Goal: Use online tool/utility: Utilize a website feature to perform a specific function

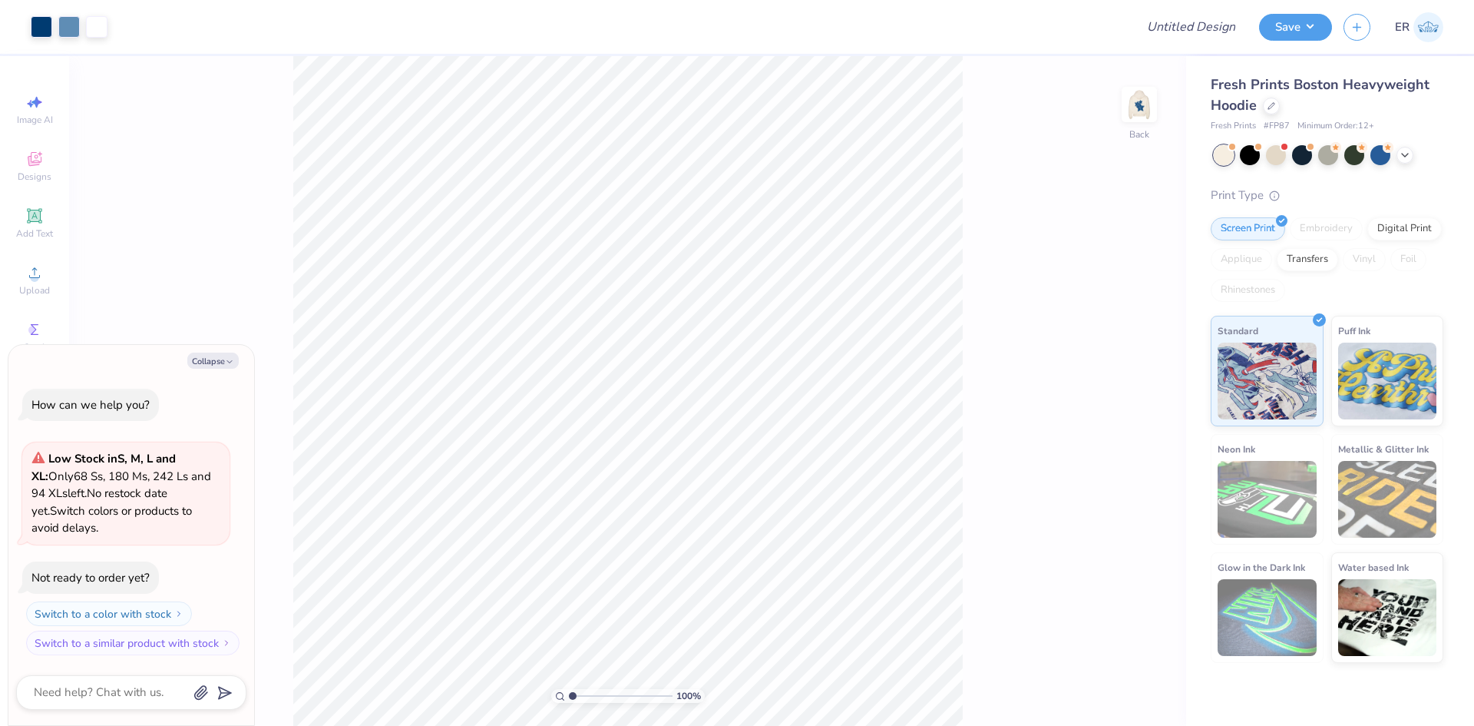
type textarea "x"
type input "1.10522621487156"
type textarea "x"
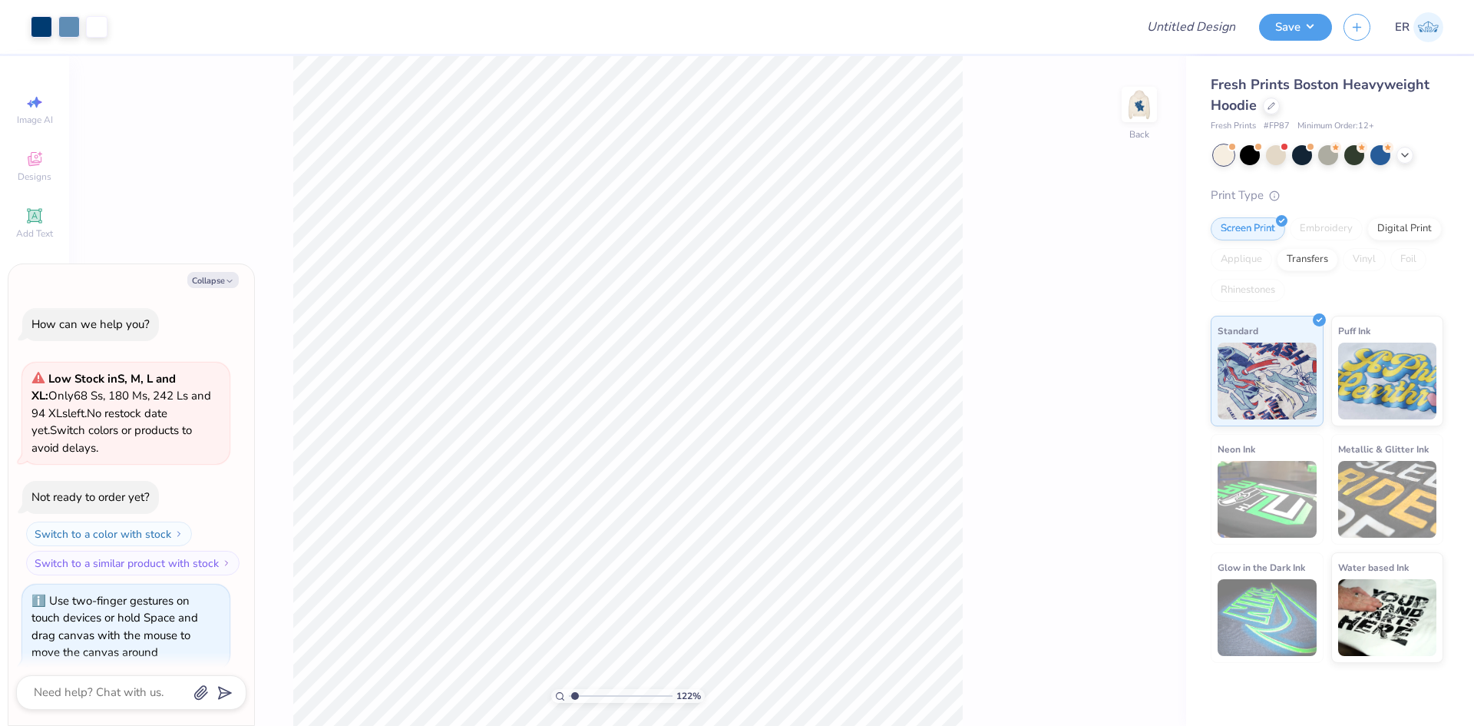
scroll to position [14, 0]
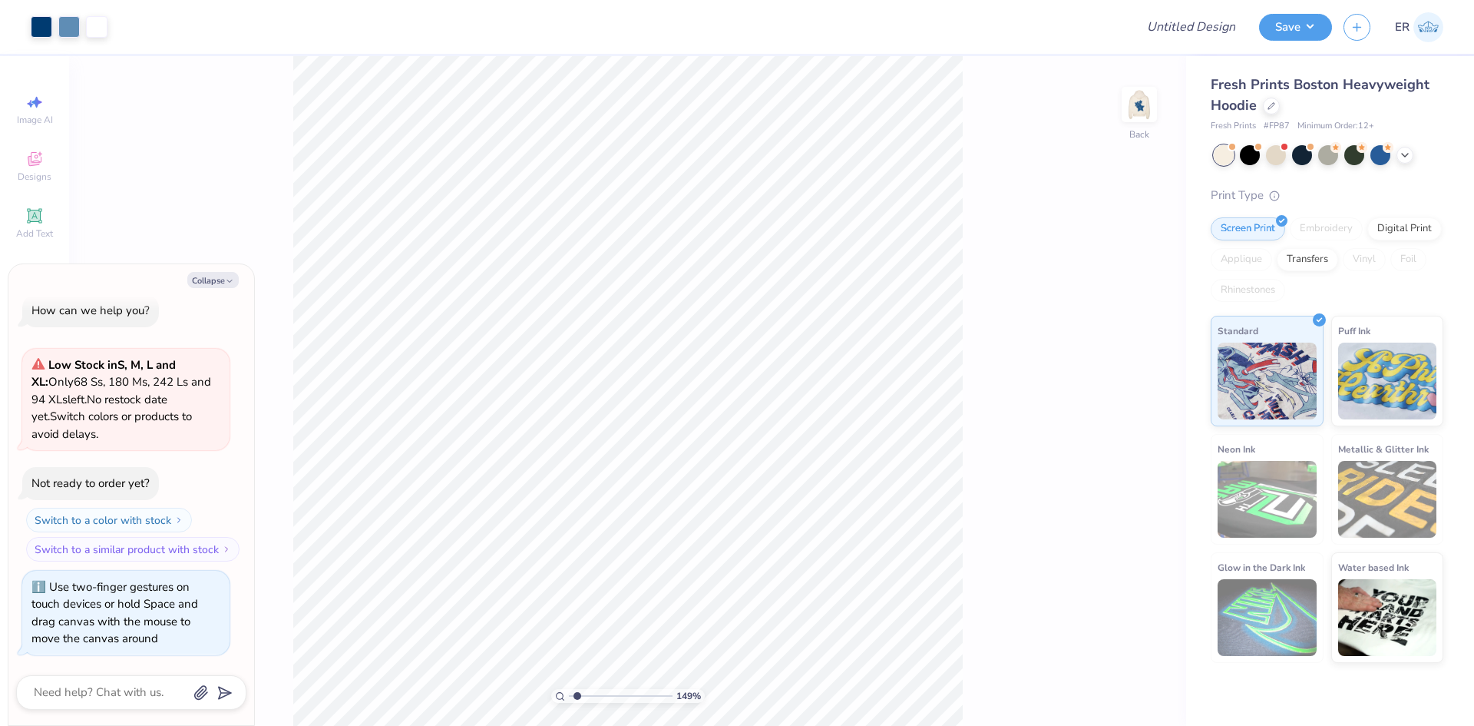
type input "1.49212329151837"
type textarea "x"
type input "1.49212329151837"
type textarea "x"
type input "1.49212329151837"
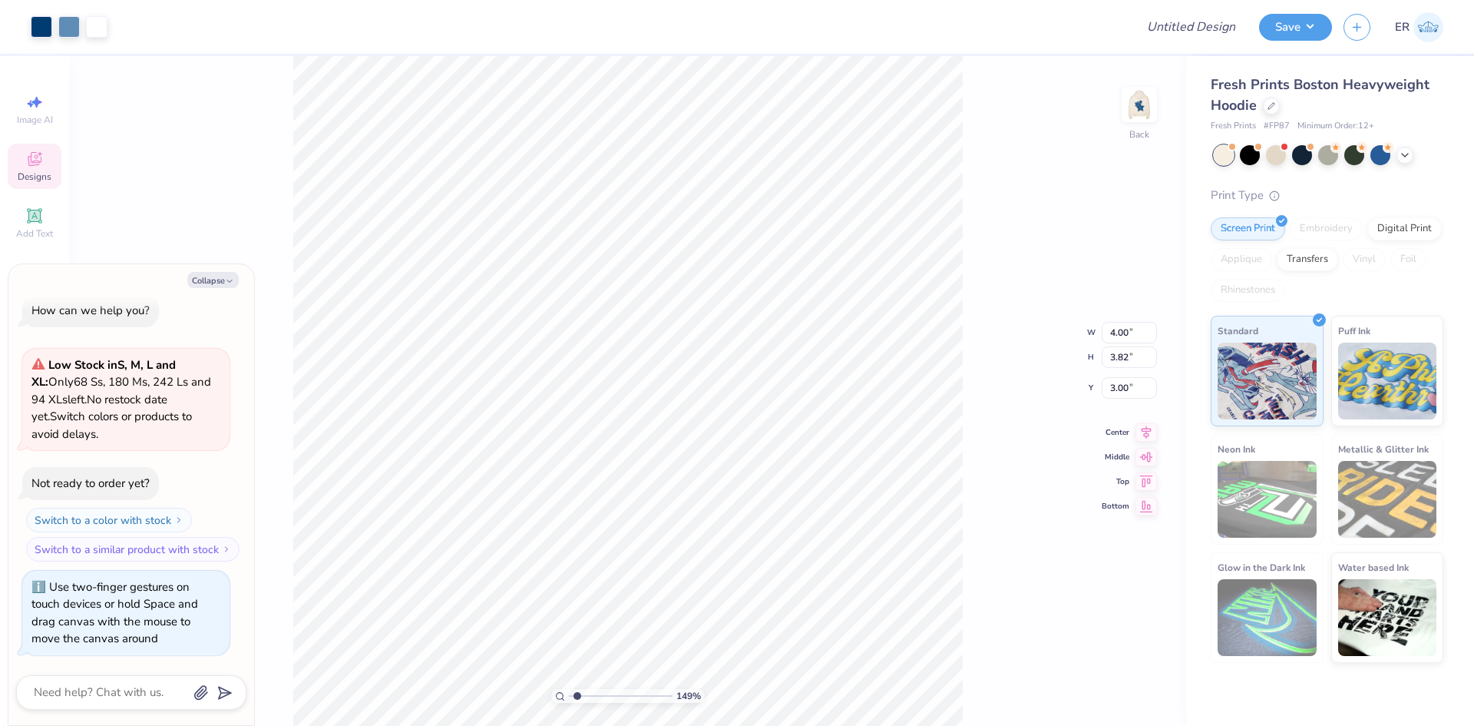
type textarea "x"
type input "4.39"
type input "1.49212329151837"
type textarea "x"
click at [41, 157] on icon at bounding box center [34, 159] width 18 height 18
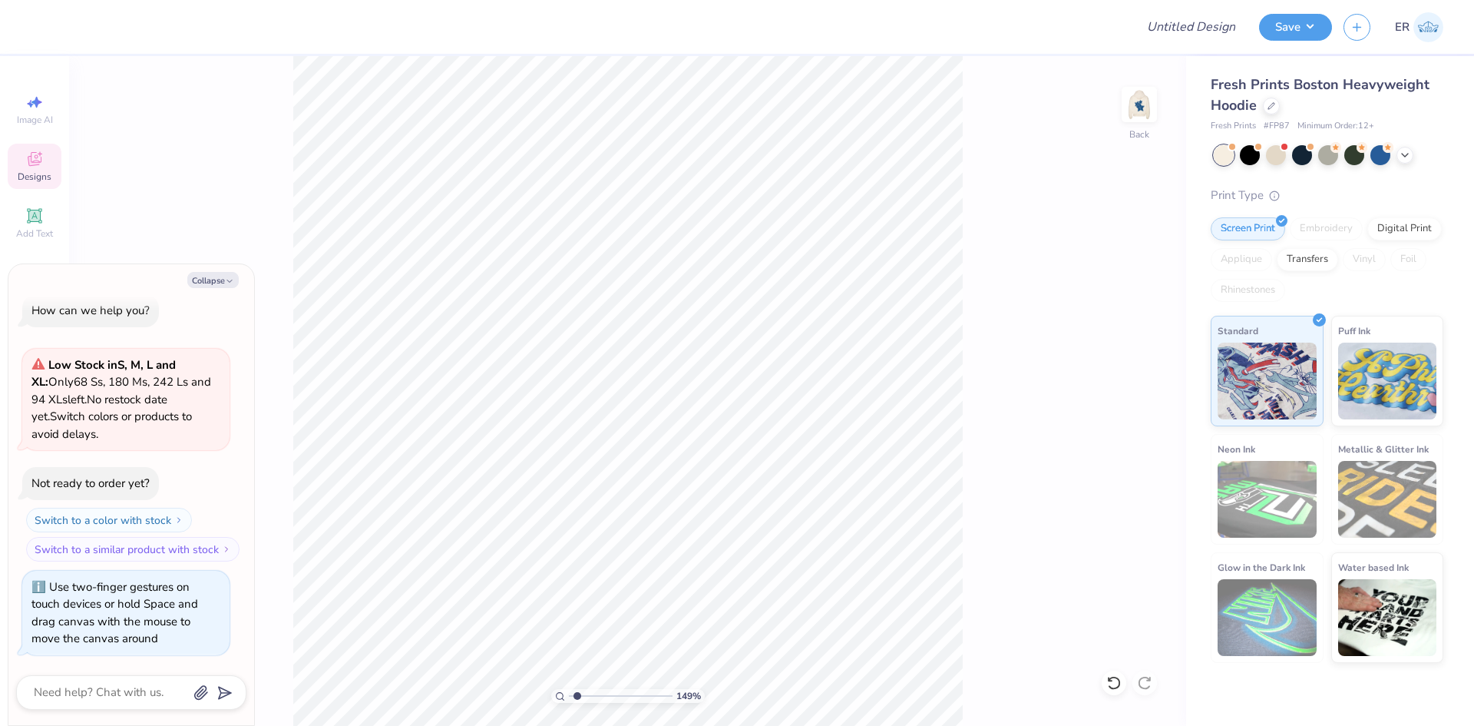
type input "1.49212329151837"
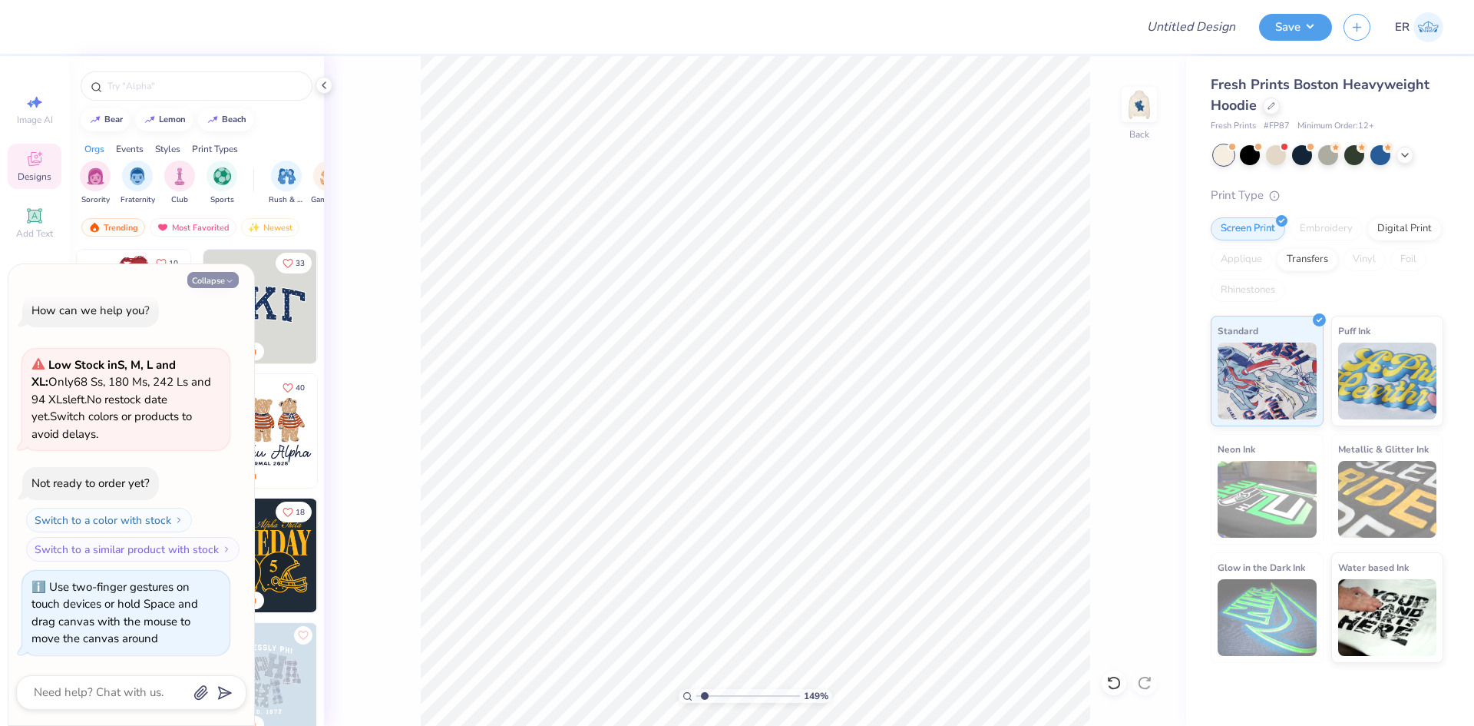
click at [231, 282] on icon "button" at bounding box center [229, 280] width 9 height 9
type textarea "x"
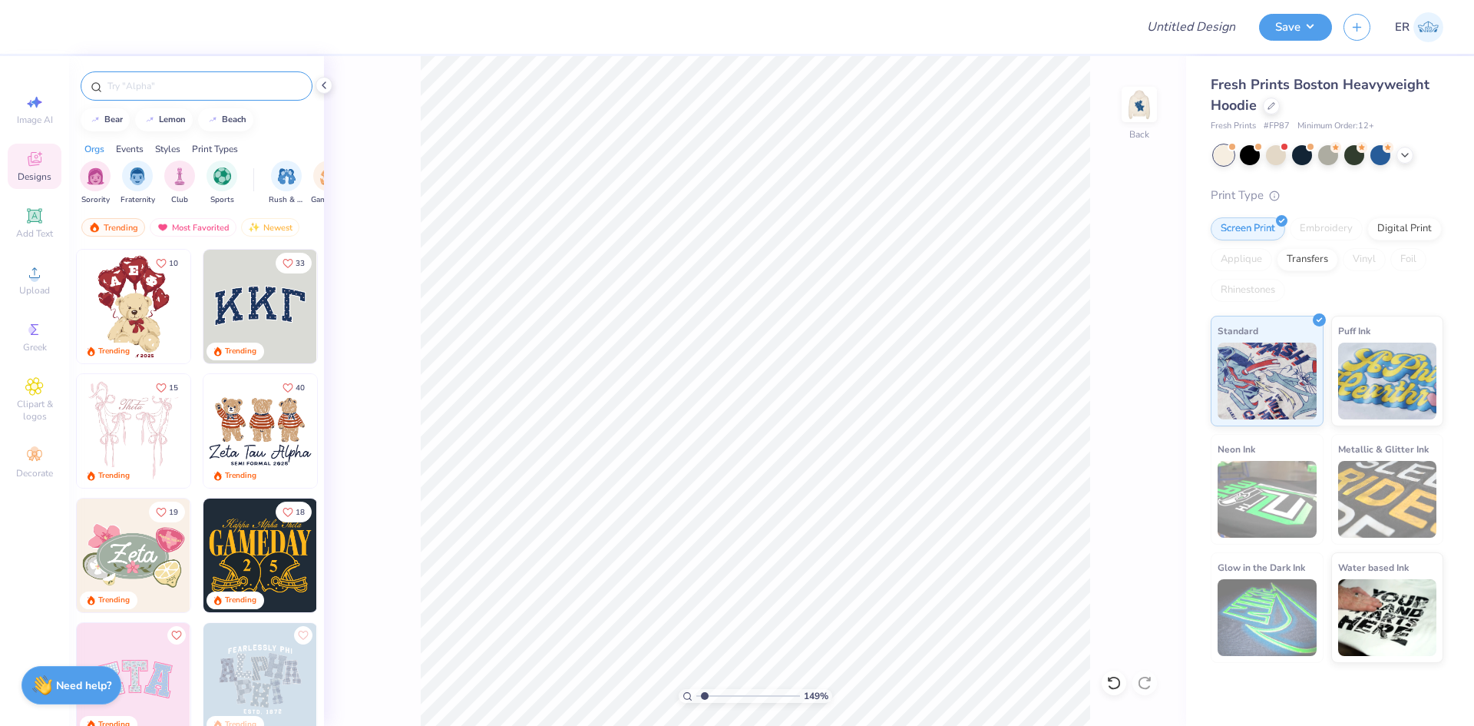
click at [197, 91] on input "text" at bounding box center [204, 85] width 197 height 15
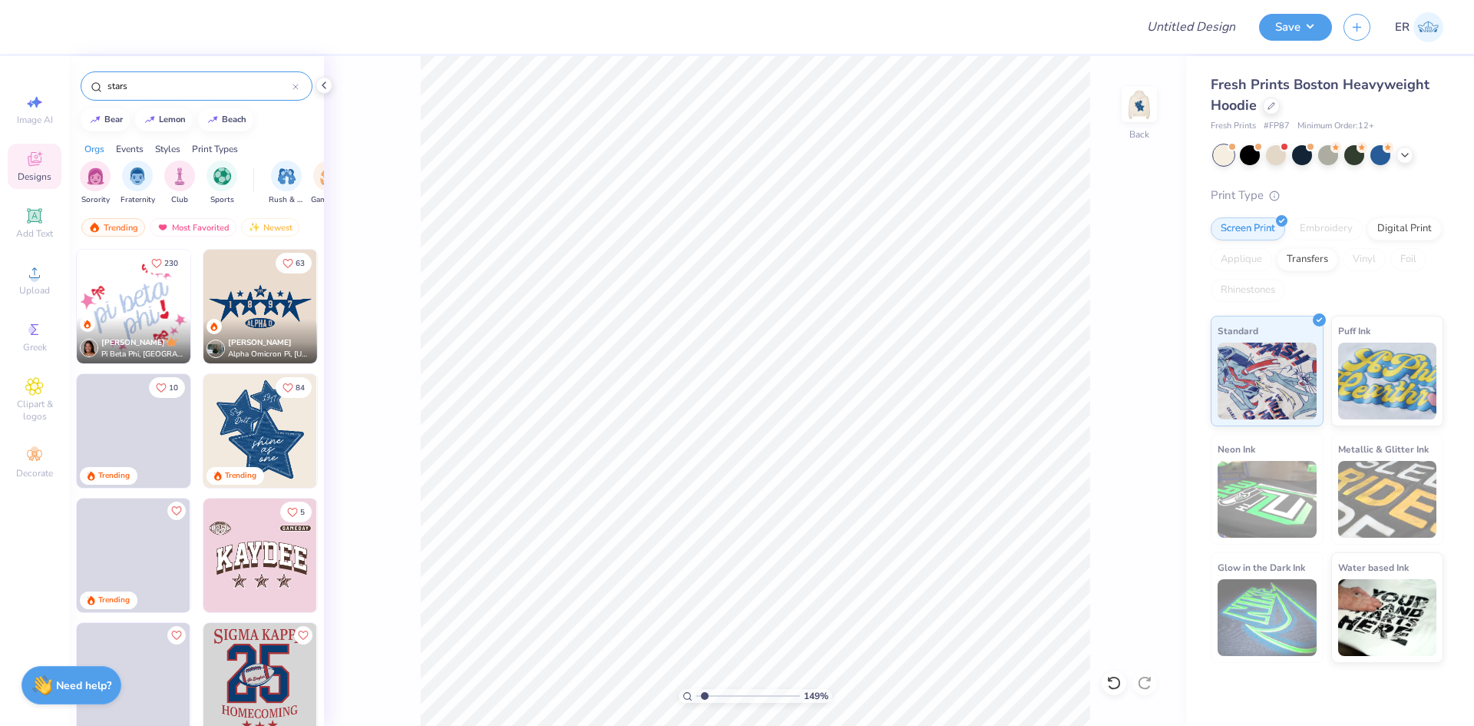
type input "stars"
click at [251, 441] on img at bounding box center [261, 431] width 114 height 114
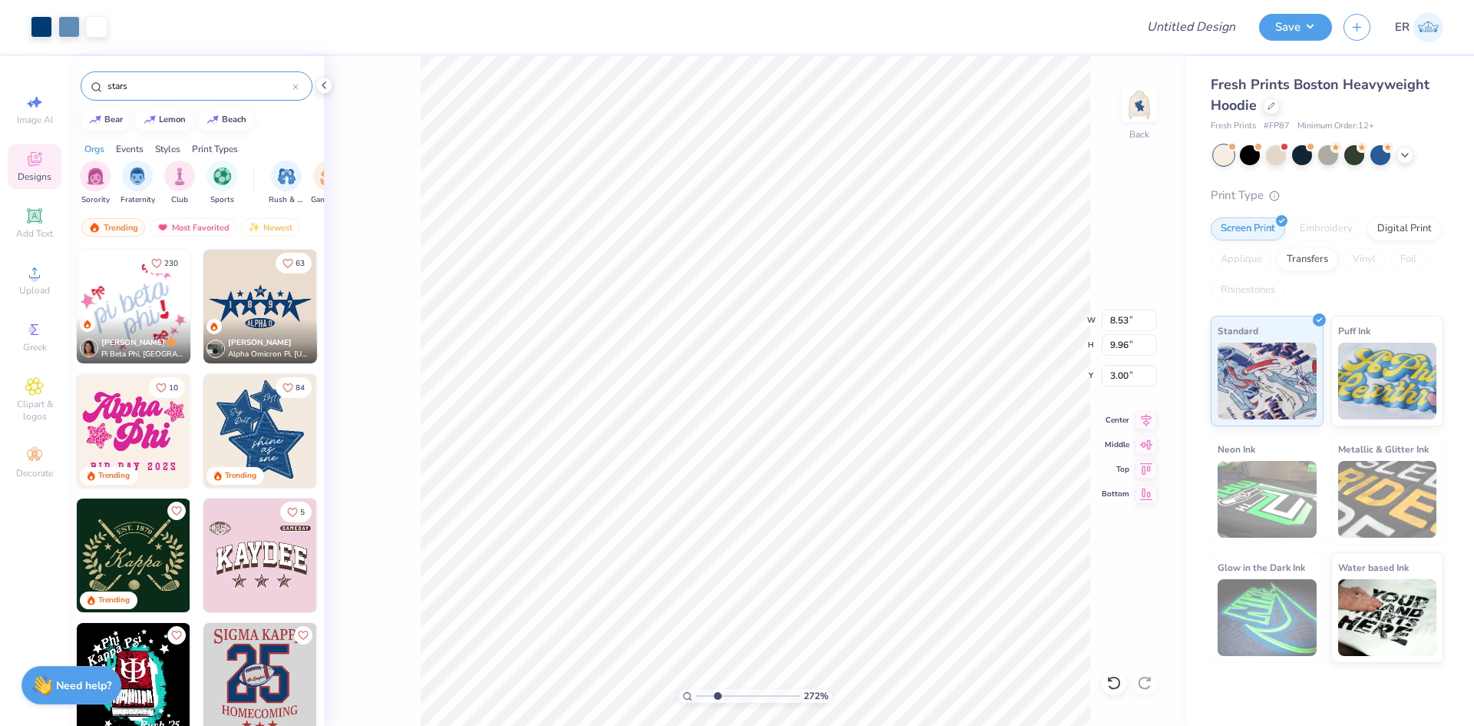
type input "2.71964221644285"
type input "3.12"
type input "1.18"
type input "8.51"
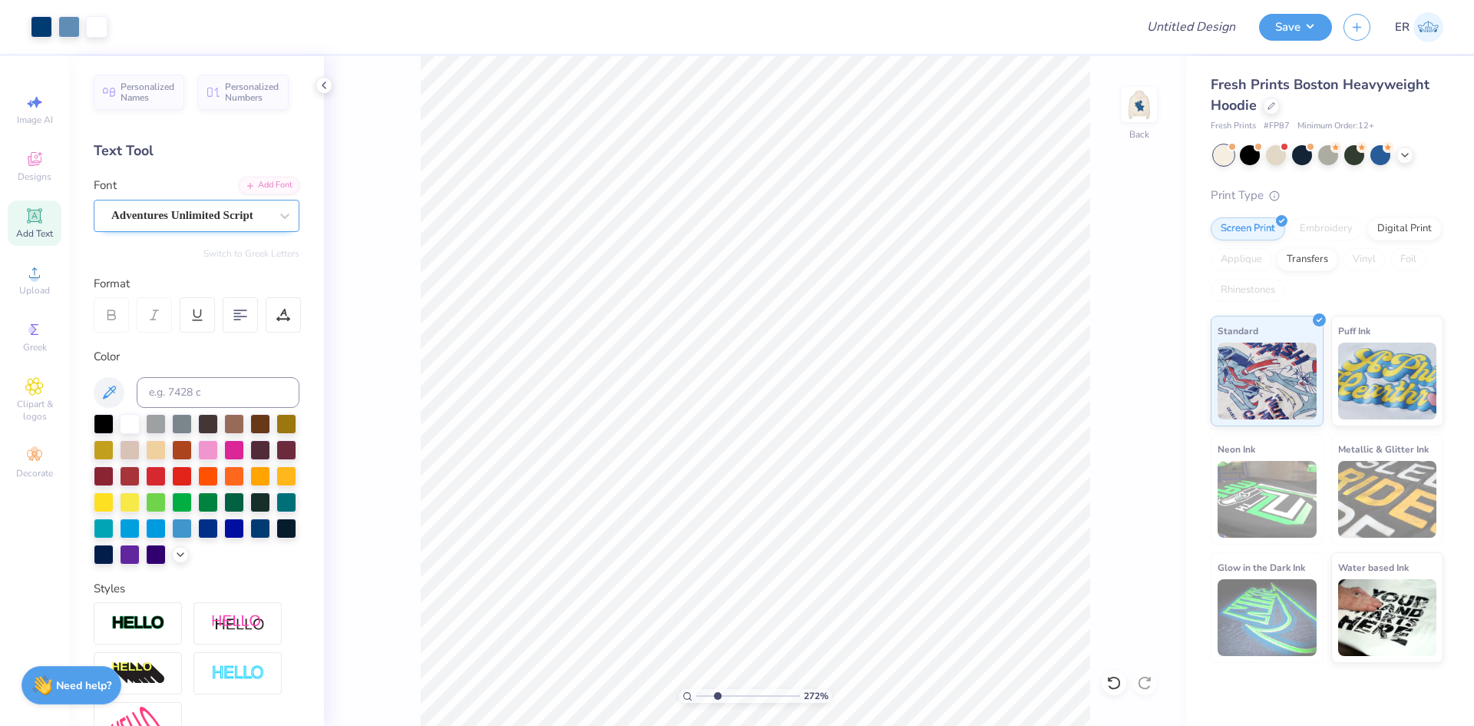
click at [208, 223] on div "Adventures Unlimited Script" at bounding box center [190, 216] width 161 height 24
type input "2.71964221644285"
type textarea "a"
type input "2.71964221644285"
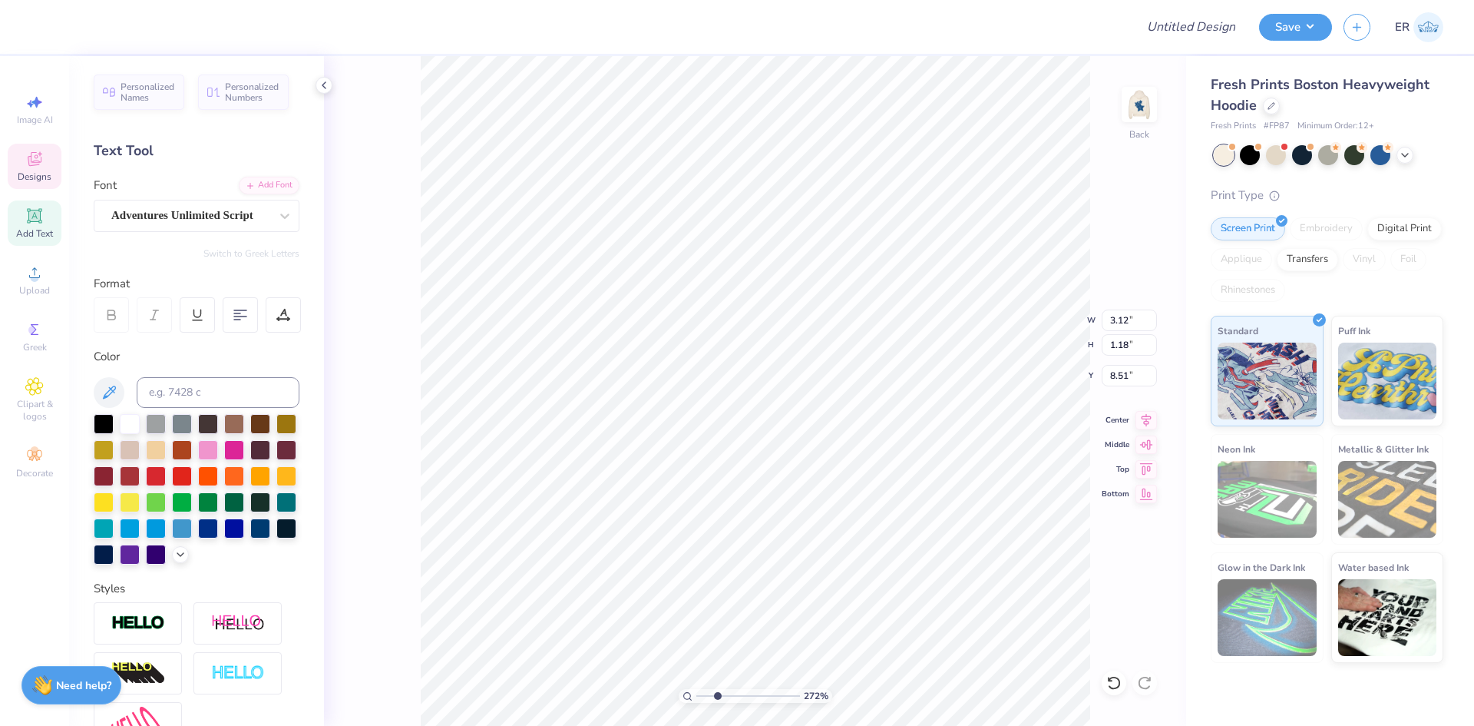
type textarea "al"
type input "2.71964221644285"
type textarea "alp"
type input "2.71964221644285"
type textarea "alpha"
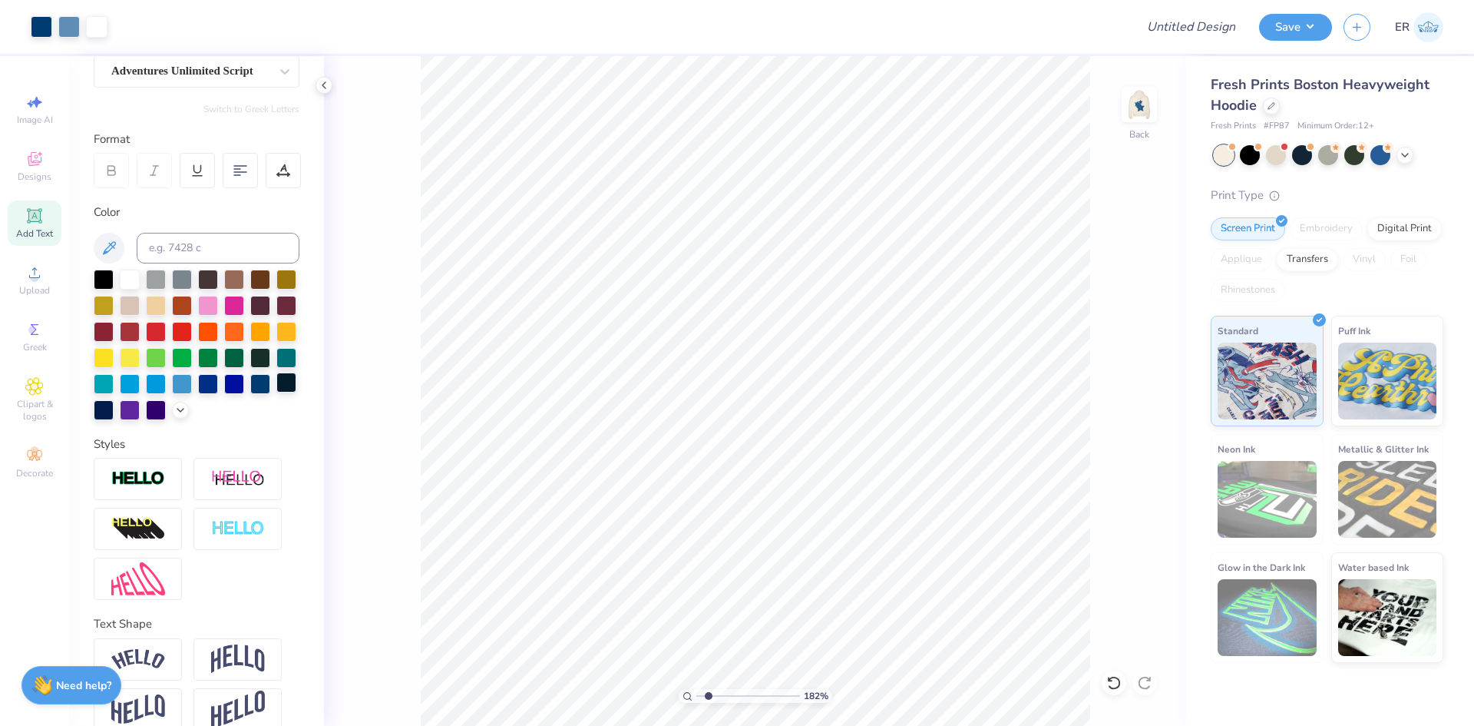
scroll to position [0, 0]
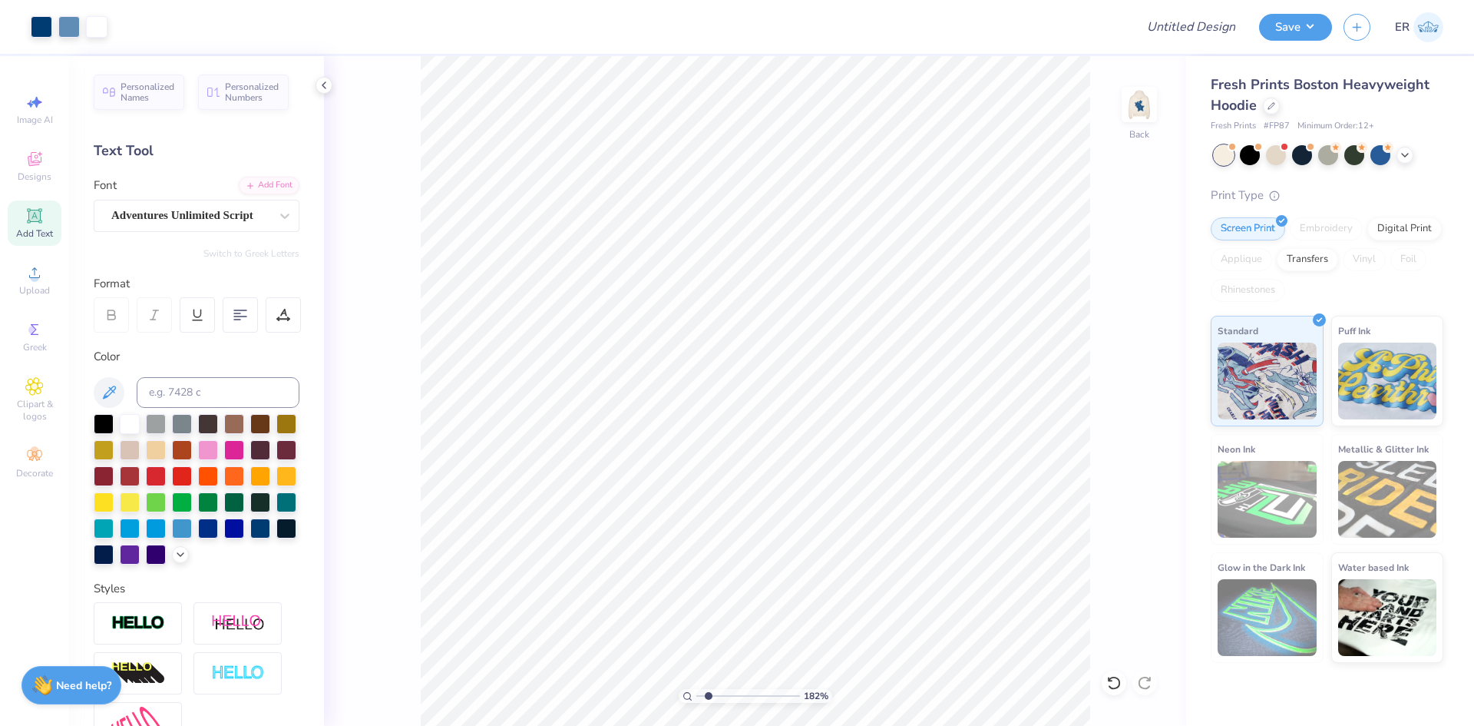
type input "1.82266588284093"
